Goal: Use online tool/utility: Use online tool/utility

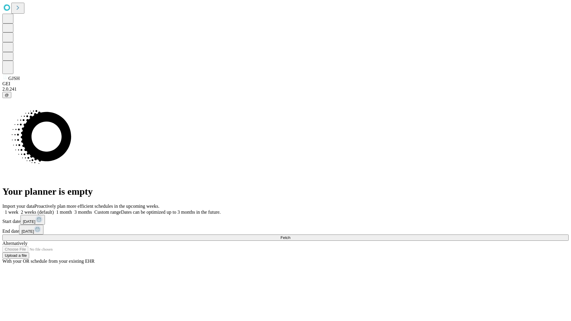
click at [290, 235] on span "Fetch" at bounding box center [285, 237] width 10 height 4
